Goal: Information Seeking & Learning: Learn about a topic

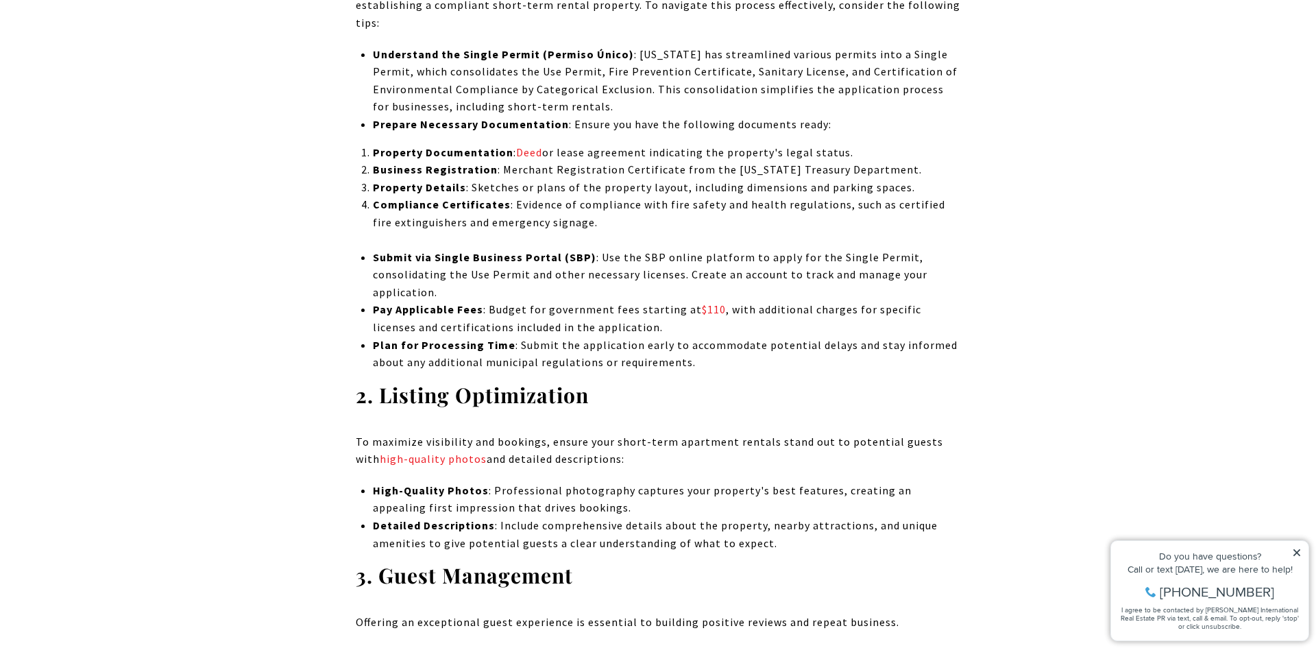
scroll to position [7912, 0]
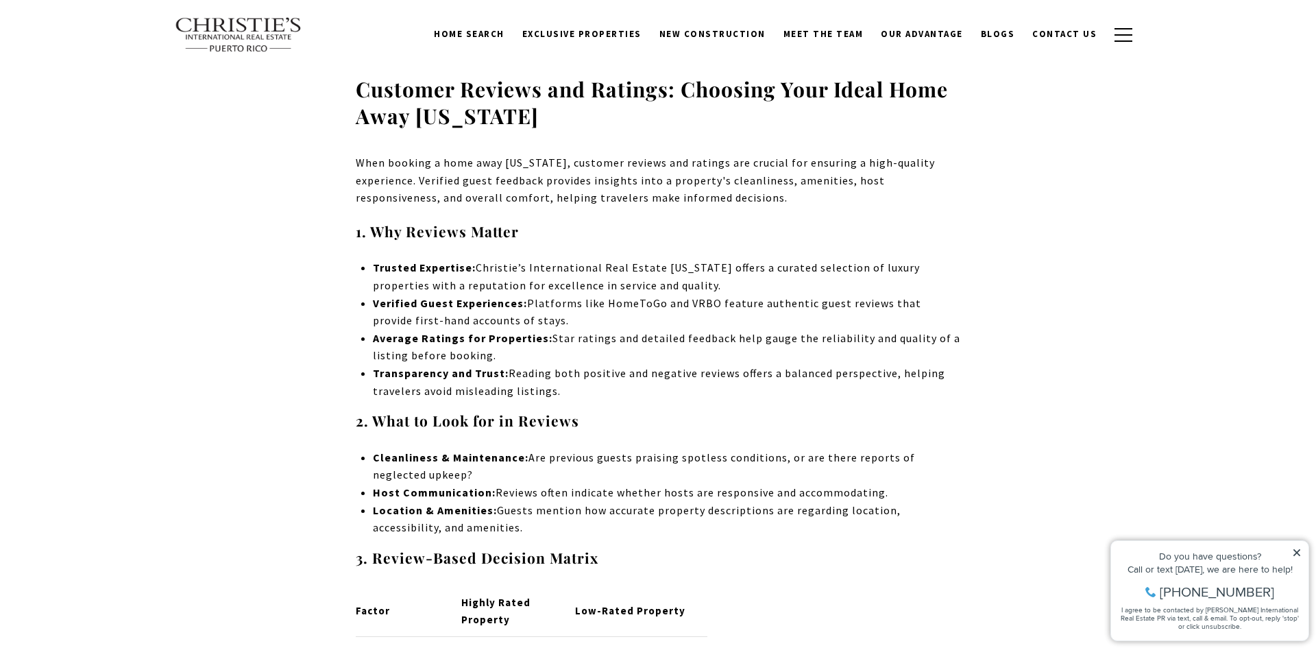
scroll to position [3138, 0]
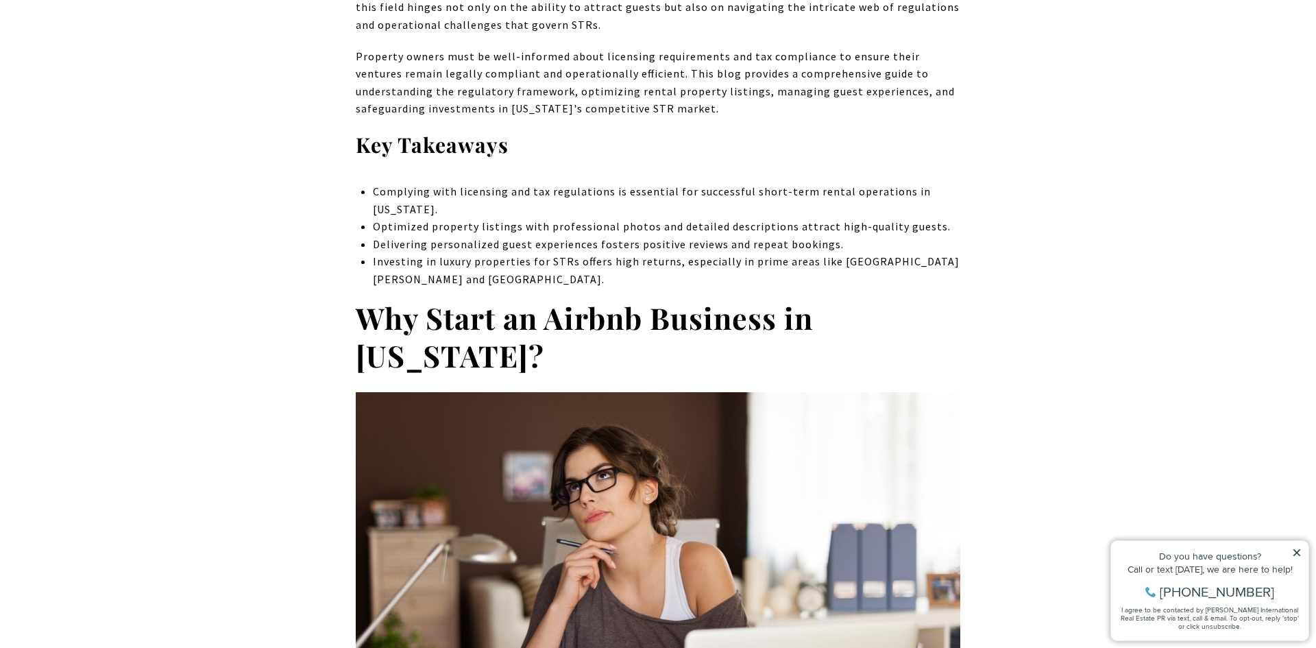
scroll to position [669, 0]
